Goal: Task Accomplishment & Management: Manage account settings

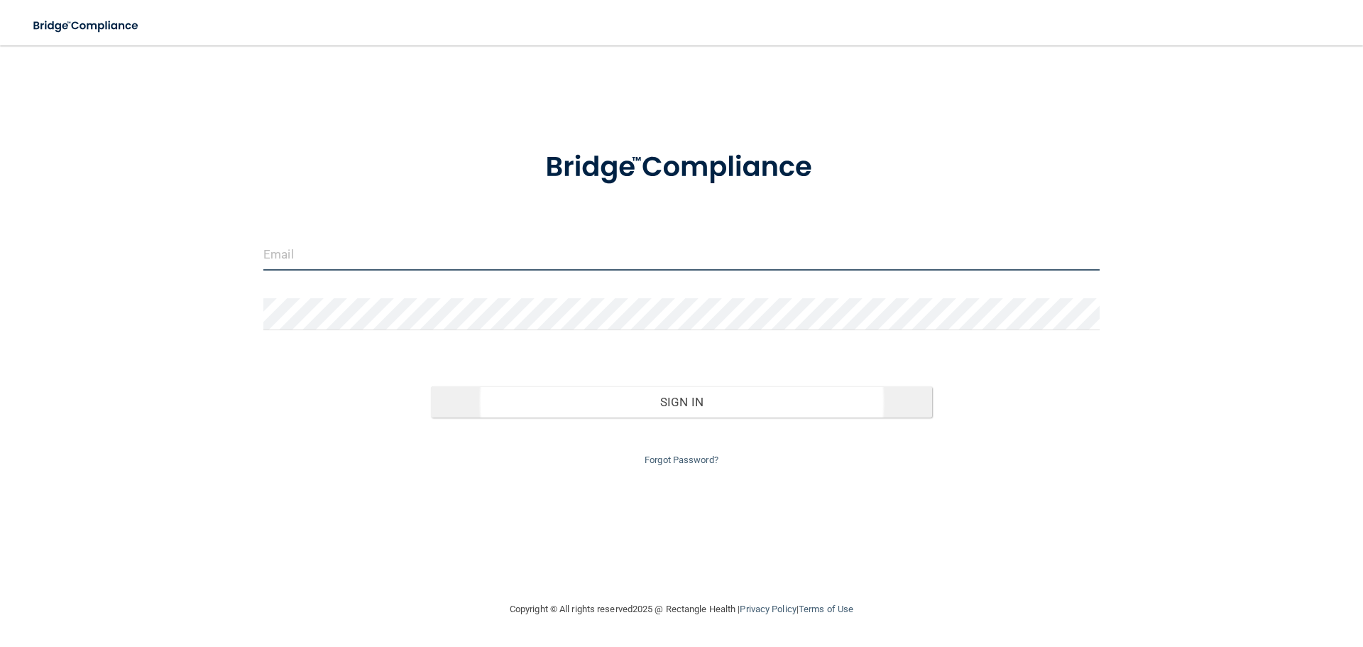
type input "[EMAIL_ADDRESS][DOMAIN_NAME]"
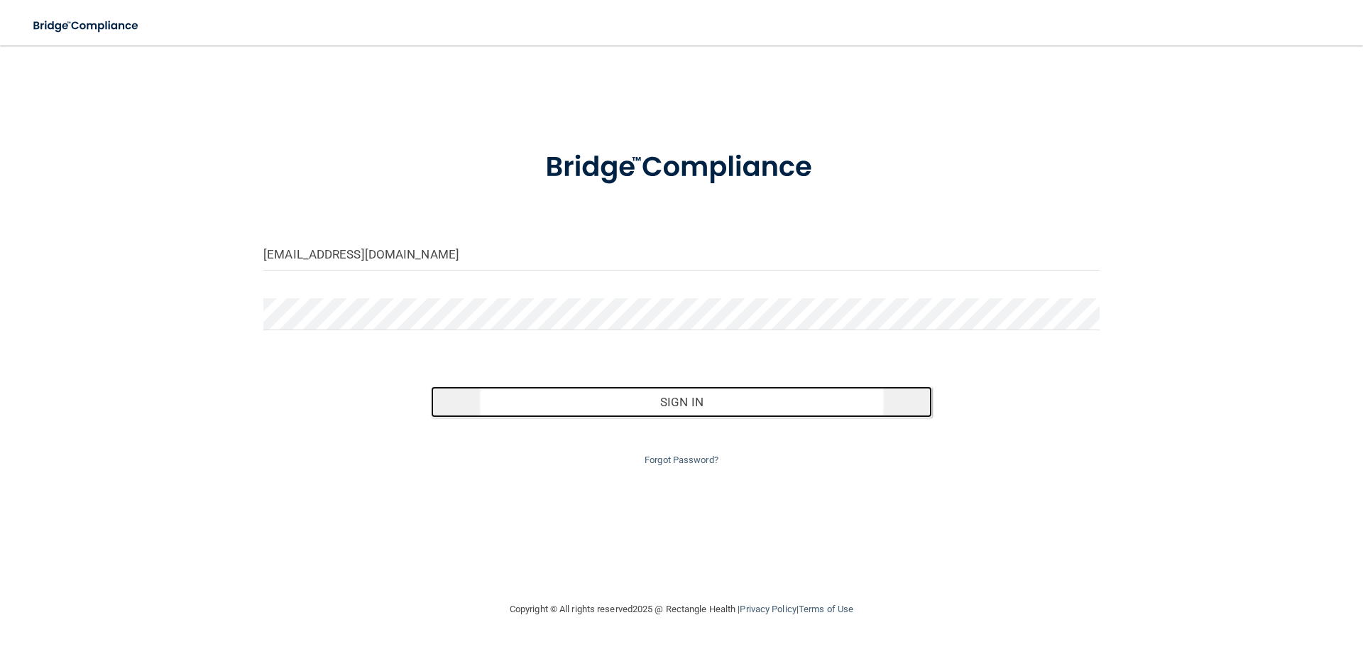
click at [681, 400] on button "Sign In" at bounding box center [682, 401] width 502 height 31
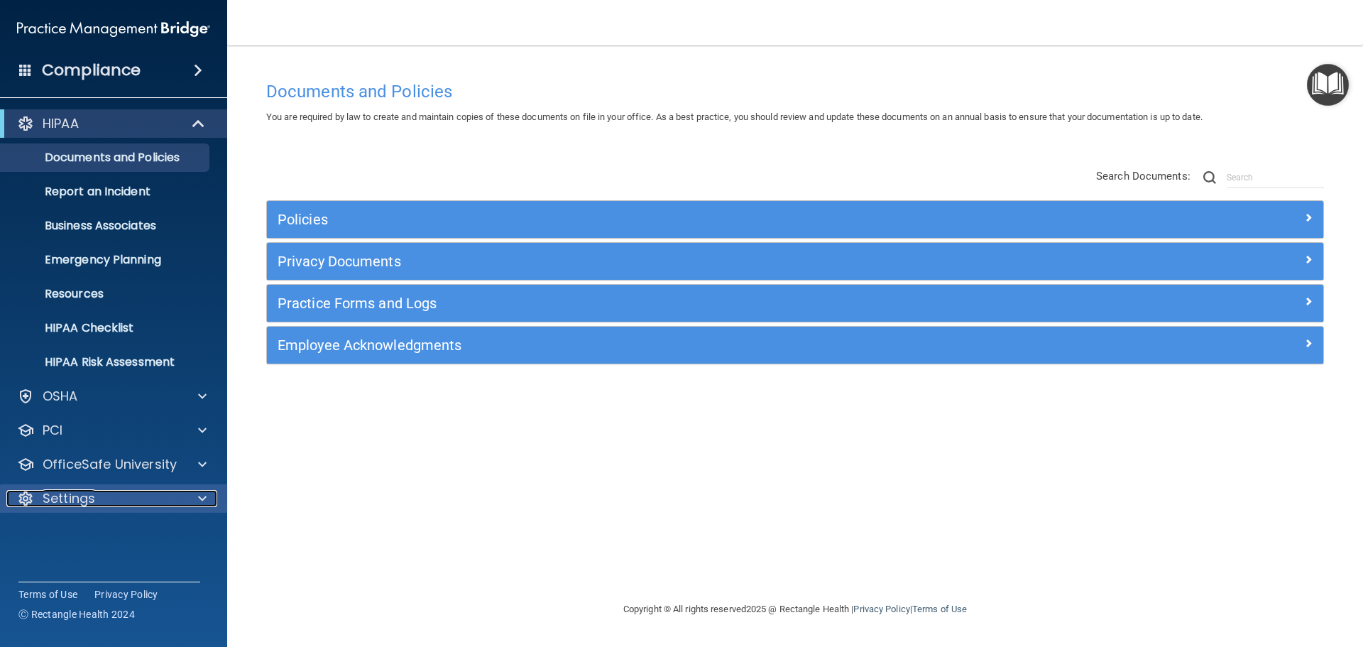
click at [73, 499] on p "Settings" at bounding box center [69, 498] width 53 height 17
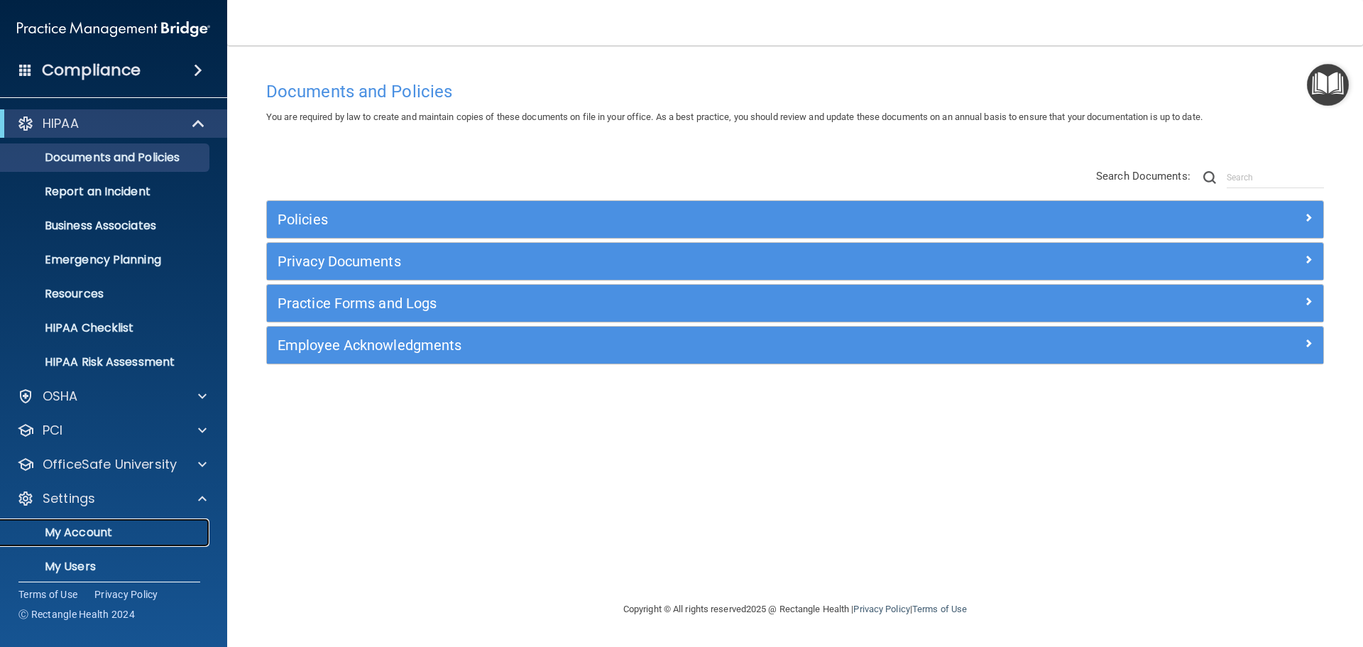
click at [79, 530] on p "My Account" at bounding box center [106, 532] width 194 height 14
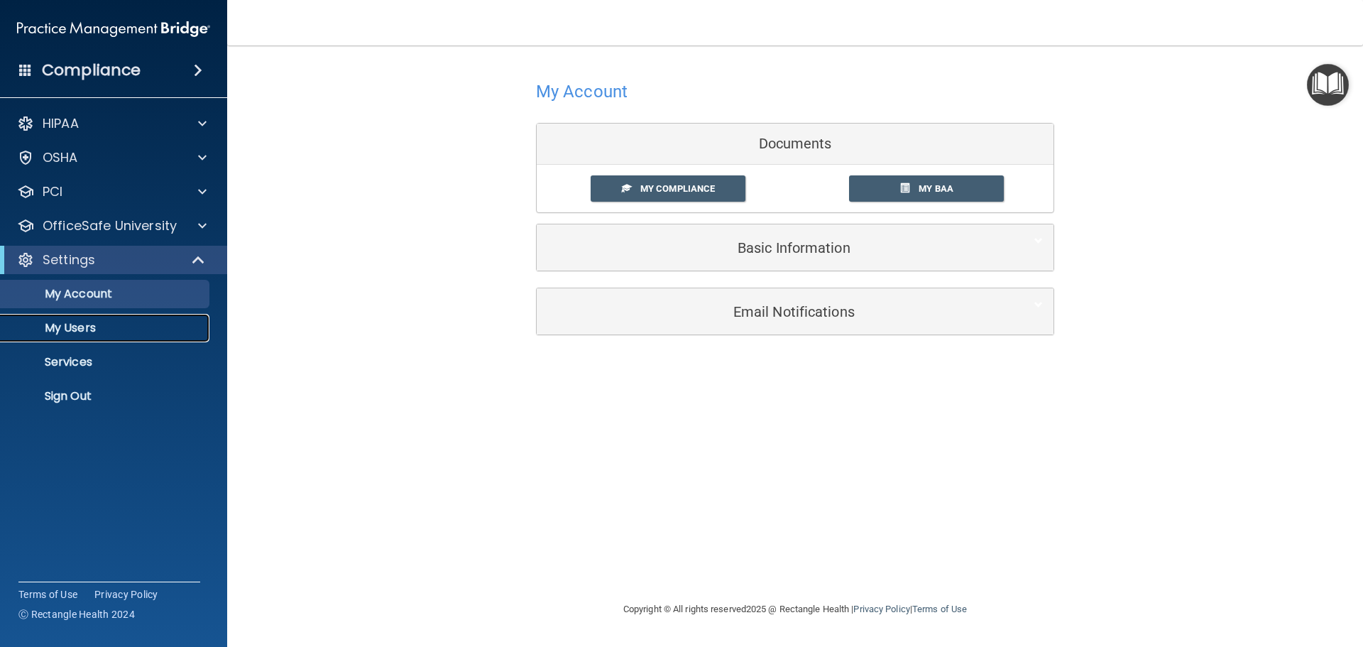
click at [85, 327] on p "My Users" at bounding box center [106, 328] width 194 height 14
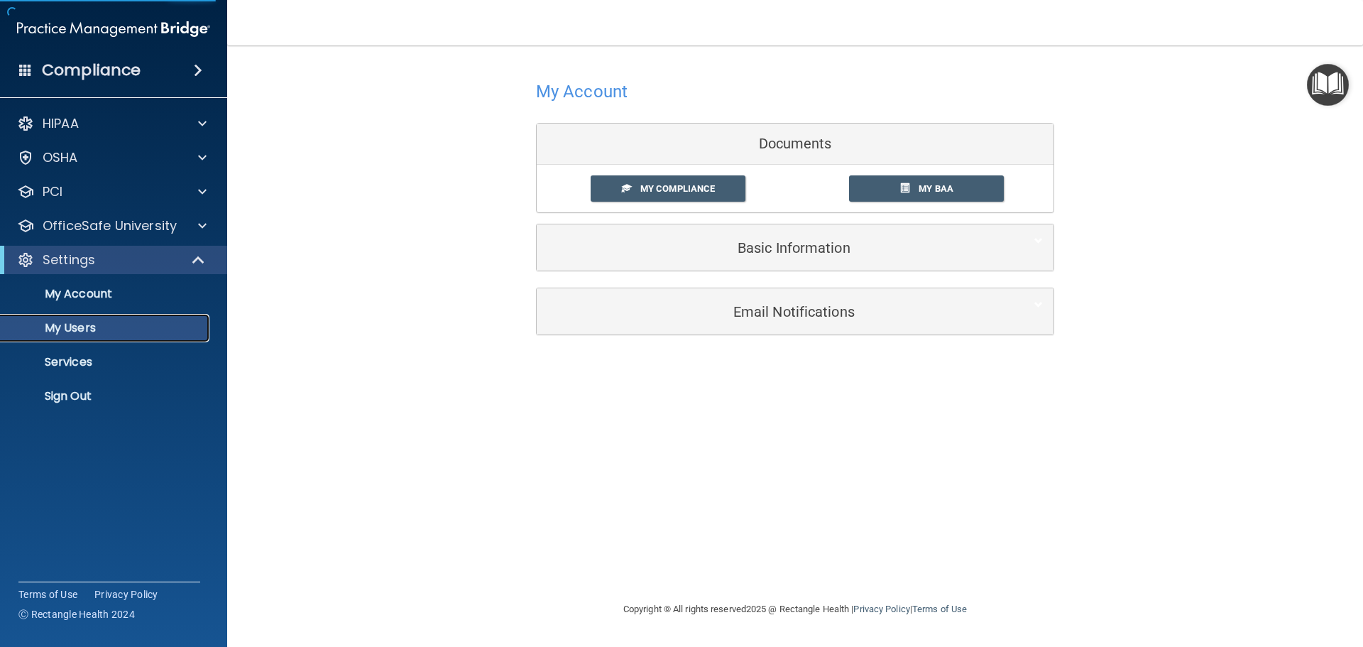
select select "20"
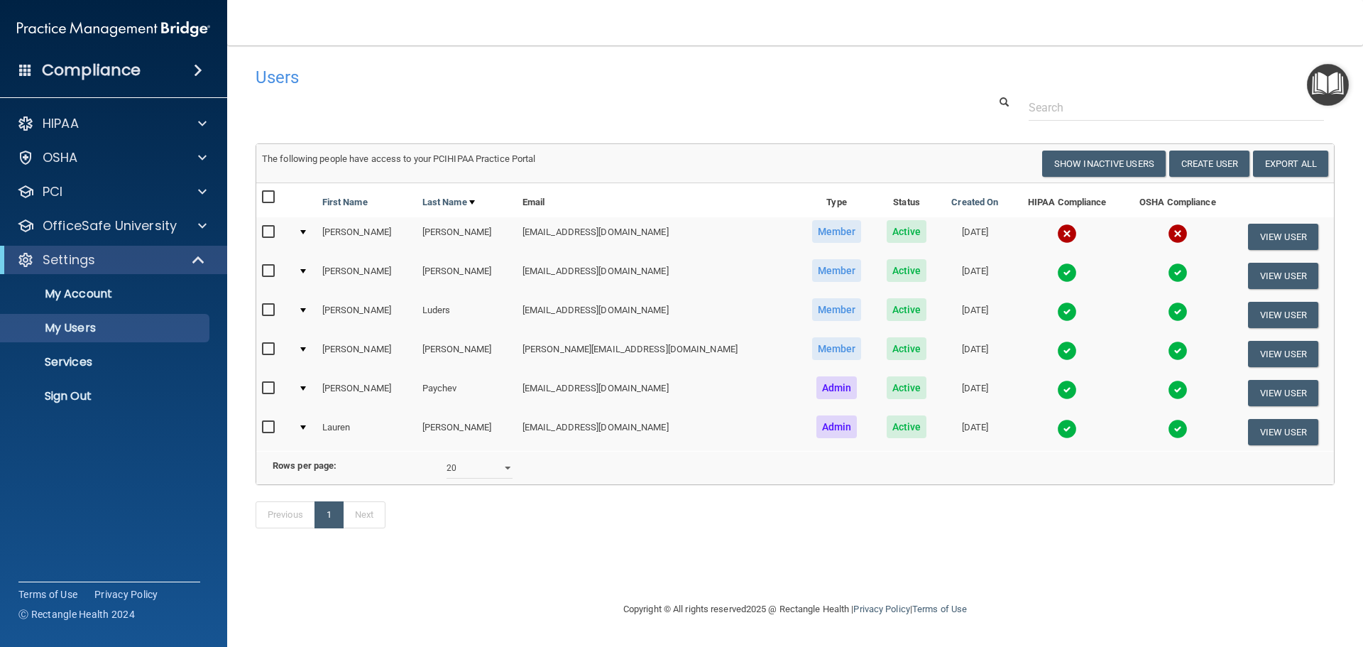
click at [266, 232] on input "checkbox" at bounding box center [270, 231] width 16 height 11
checkbox input "true"
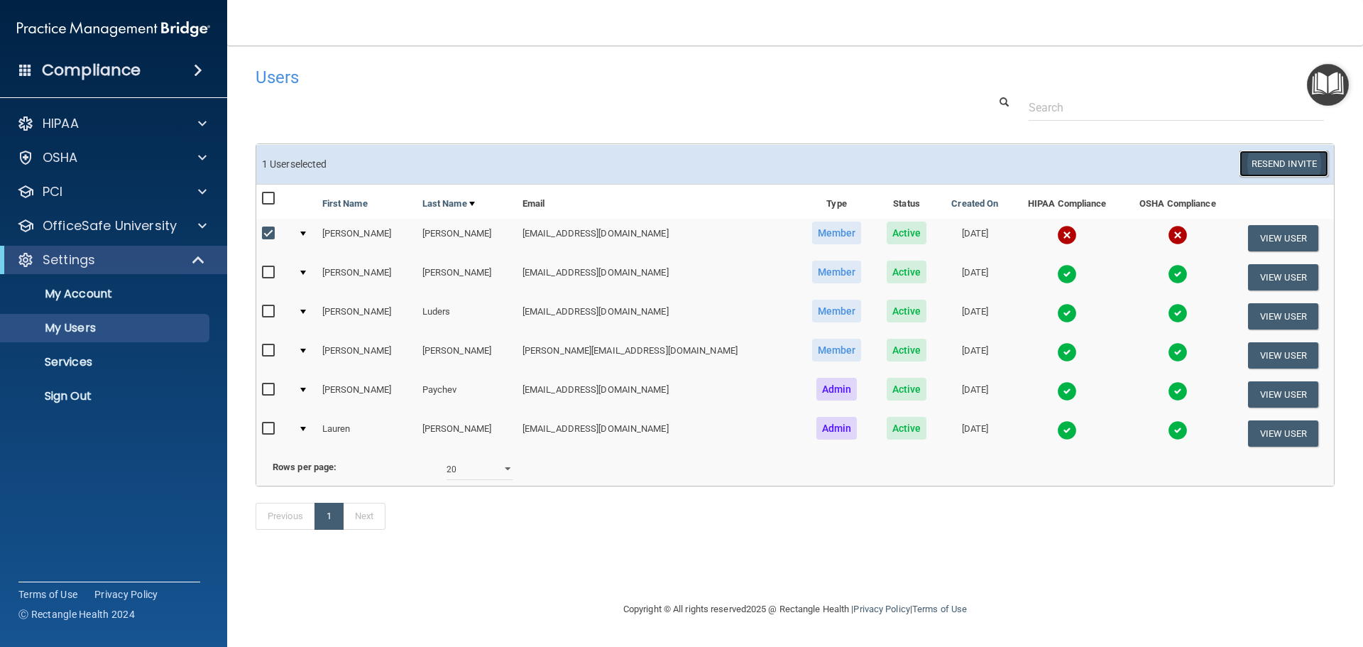
click at [1280, 160] on button "Resend Invite" at bounding box center [1283, 163] width 89 height 26
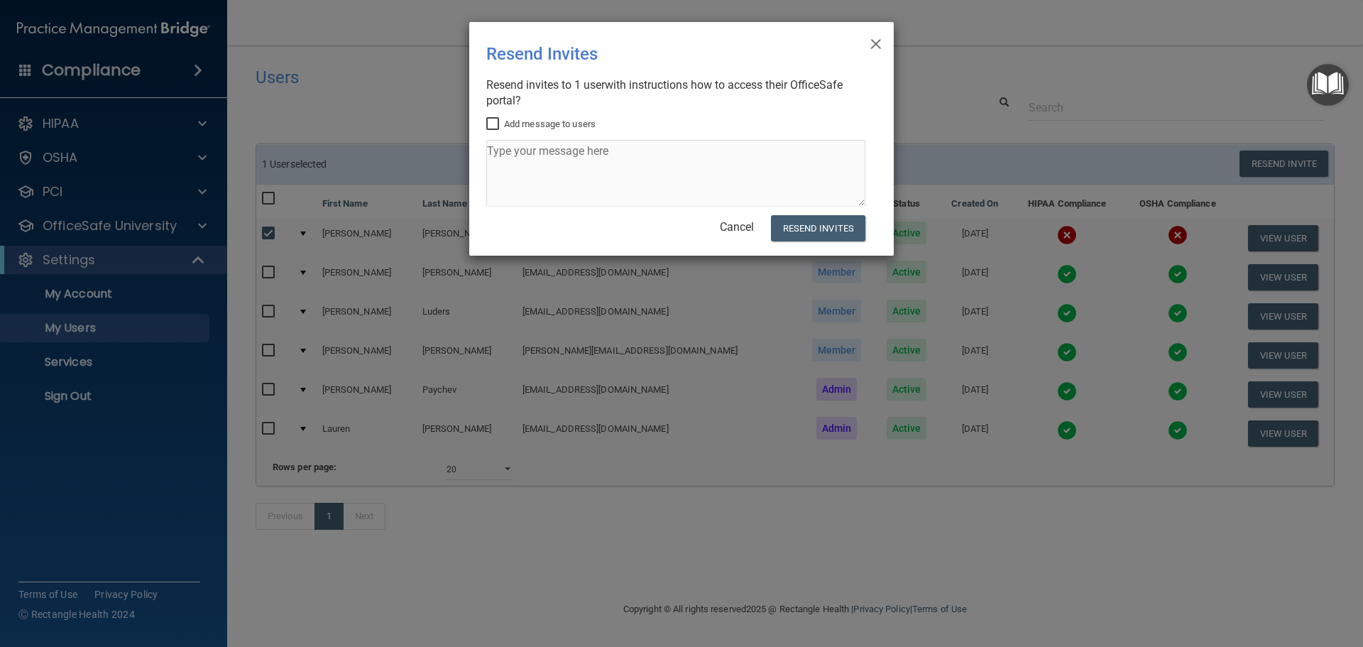
click at [491, 124] on input "Add message to users" at bounding box center [494, 124] width 16 height 11
checkbox input "true"
click at [507, 156] on textarea at bounding box center [675, 173] width 379 height 67
type textarea "HI [PERSON_NAME], Hope this works. Lauren"
click at [817, 224] on button "Resend Invites" at bounding box center [818, 228] width 94 height 26
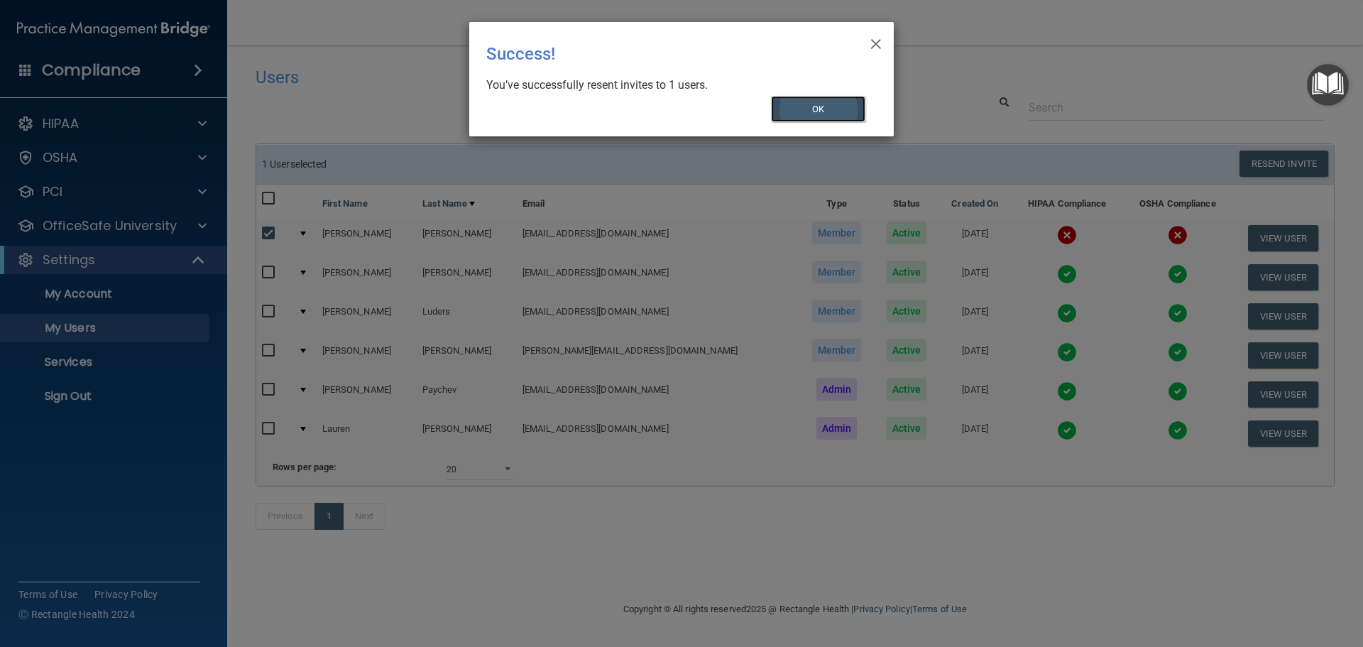
click at [820, 106] on button "OK" at bounding box center [818, 109] width 95 height 26
